Goal: Check status: Check status

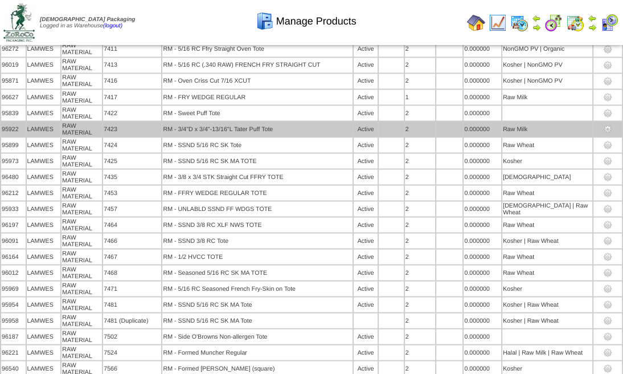
scroll to position [6909, 0]
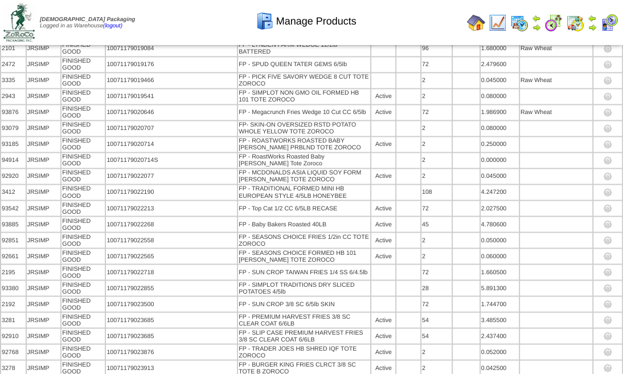
scroll to position [9614, 0]
click at [552, 25] on img at bounding box center [553, 23] width 18 height 18
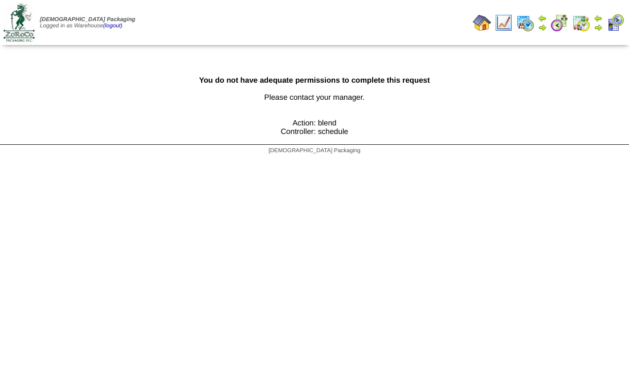
click at [584, 23] on img at bounding box center [581, 23] width 18 height 18
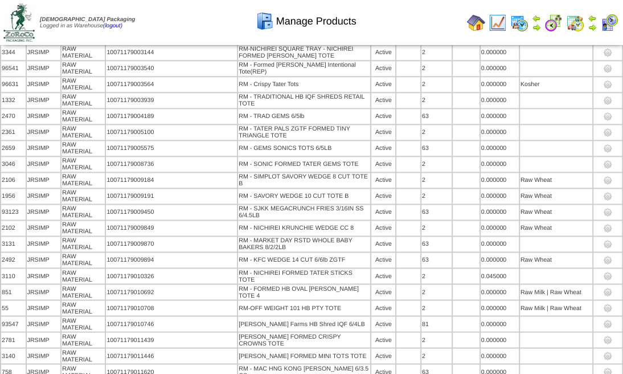
scroll to position [1129, 0]
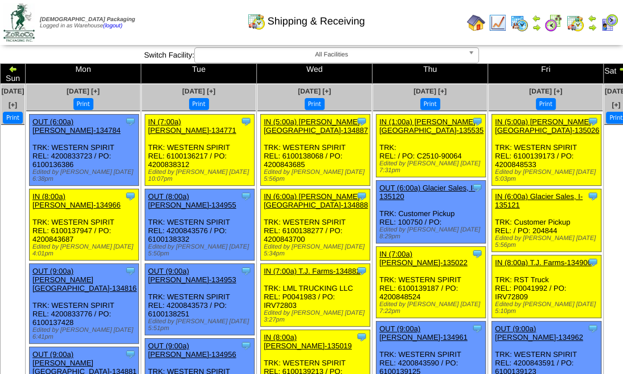
click at [604, 171] on ul at bounding box center [615, 210] width 23 height 171
click at [18, 67] on img at bounding box center [13, 68] width 9 height 9
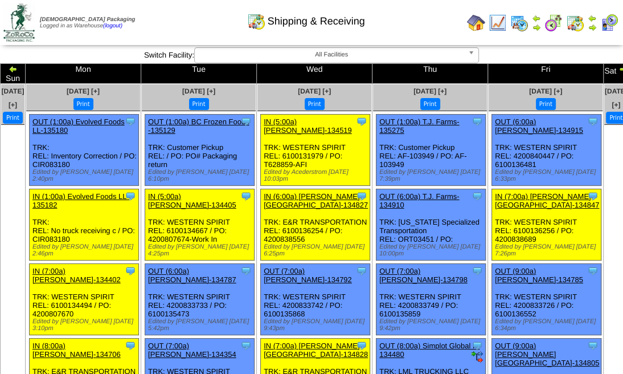
click at [18, 72] on img at bounding box center [13, 68] width 9 height 9
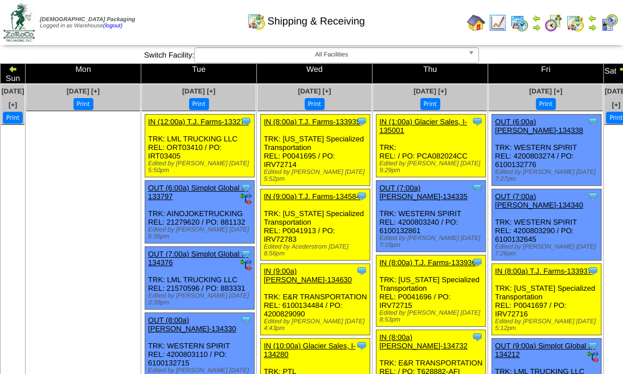
click at [18, 68] on img at bounding box center [13, 68] width 9 height 9
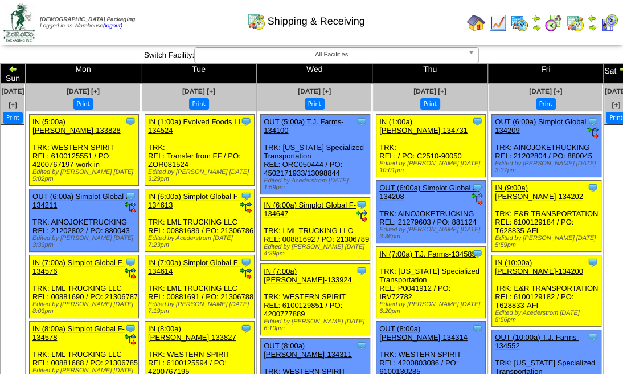
click at [18, 69] on img at bounding box center [13, 68] width 9 height 9
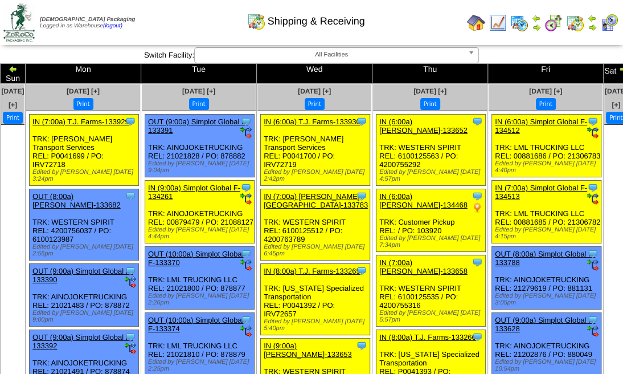
click at [18, 67] on img at bounding box center [13, 68] width 9 height 9
